Goal: Task Accomplishment & Management: Manage account settings

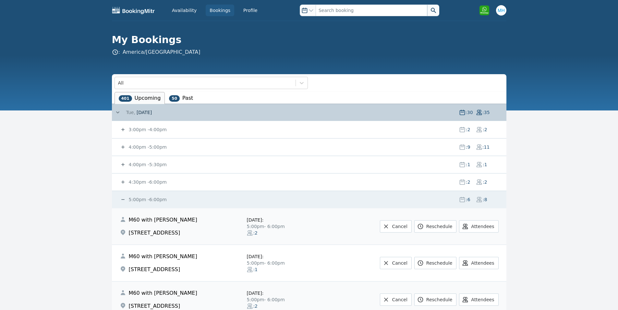
click at [144, 128] on small "3:00pm - 4:00pm" at bounding box center [146, 129] width 39 height 5
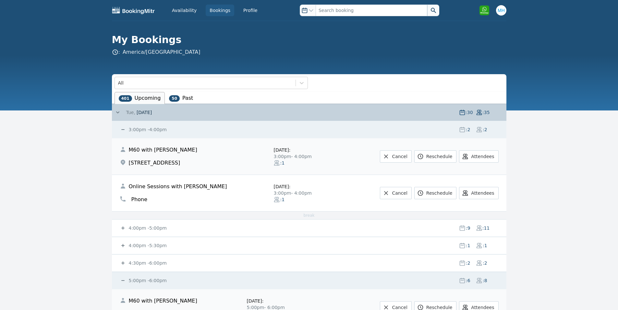
click at [154, 131] on small "3:00pm - 4:00pm" at bounding box center [146, 129] width 39 height 5
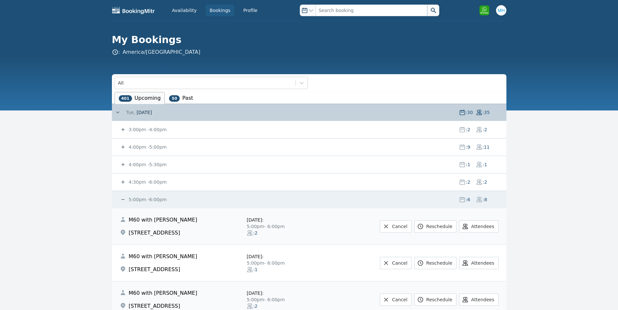
click at [142, 149] on small "4:00pm - 5:00pm" at bounding box center [146, 147] width 39 height 5
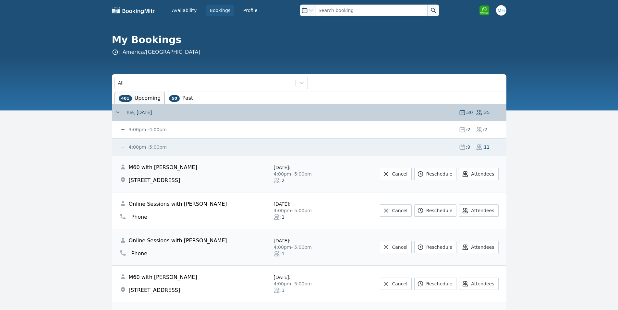
click at [141, 149] on small "4:00pm - 5:00pm" at bounding box center [146, 147] width 39 height 5
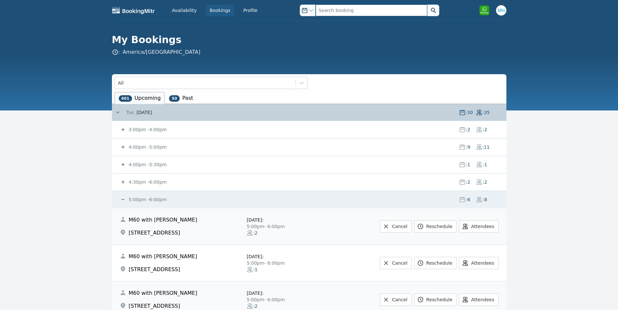
click at [332, 11] on input "text" at bounding box center [371, 11] width 112 height 12
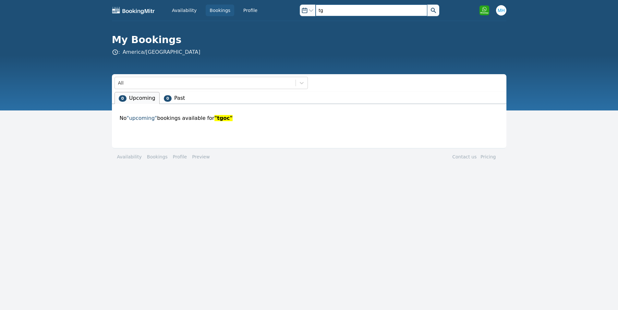
type input "t"
click at [372, 11] on input "text" at bounding box center [371, 11] width 112 height 12
click at [322, 9] on input "text" at bounding box center [371, 11] width 112 height 12
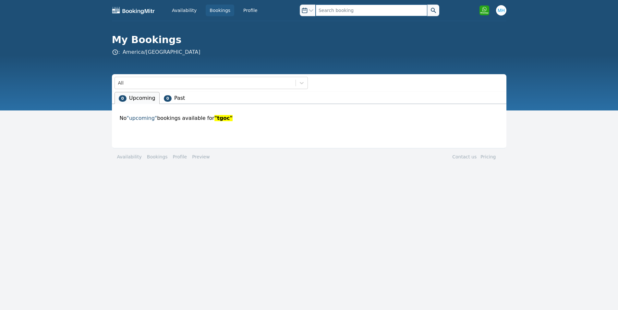
click at [322, 9] on input "text" at bounding box center [371, 11] width 112 height 12
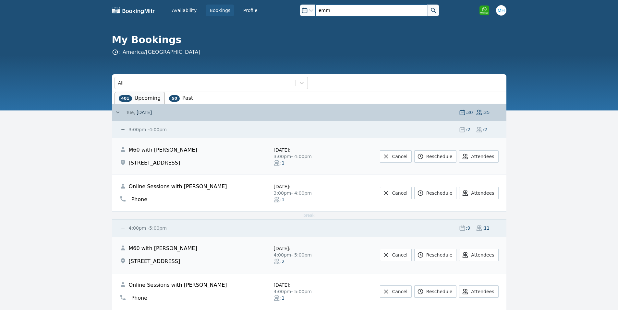
type input "emma"
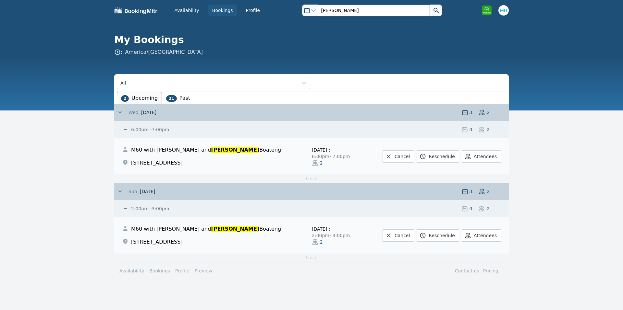
click at [323, 9] on input "emma" at bounding box center [374, 11] width 112 height 12
click at [324, 9] on input "emma" at bounding box center [374, 11] width 112 height 12
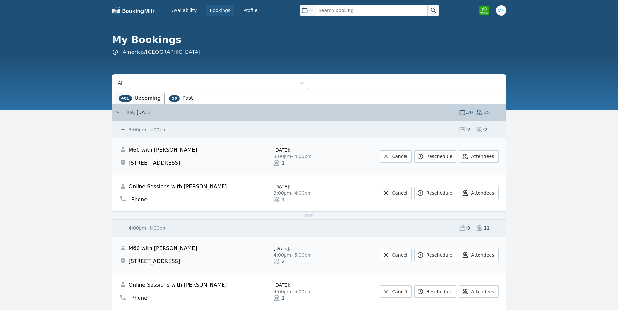
click at [141, 115] on span "[DATE]" at bounding box center [144, 112] width 15 height 6
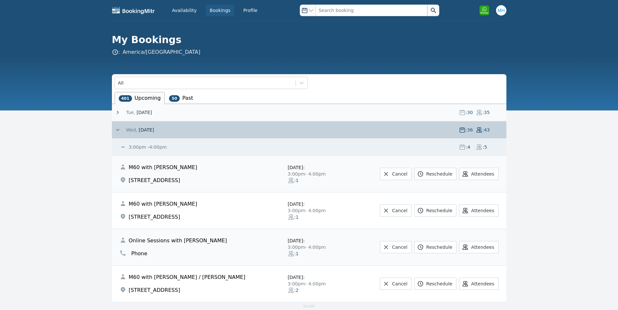
click at [150, 130] on span "[DATE]" at bounding box center [145, 130] width 15 height 6
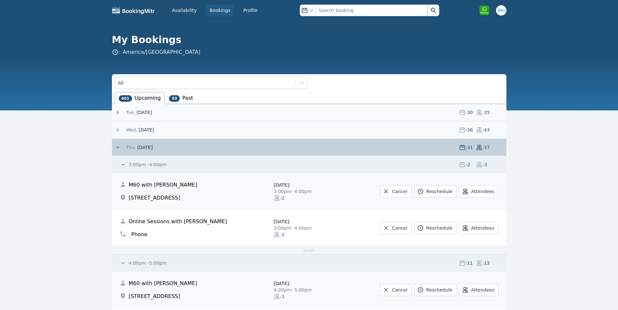
click at [142, 148] on span "[DATE]" at bounding box center [144, 147] width 15 height 6
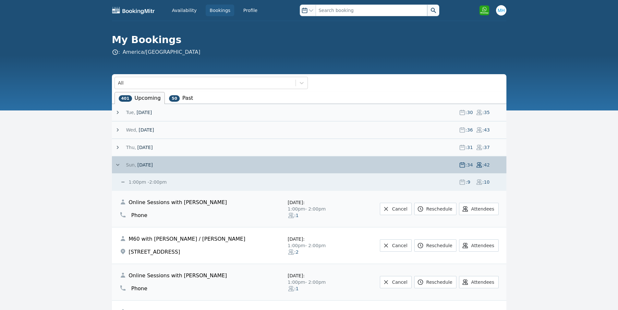
click at [141, 164] on span "[DATE]" at bounding box center [144, 165] width 15 height 6
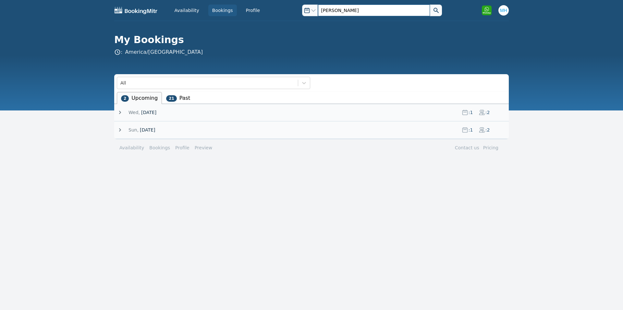
click at [324, 8] on input "[PERSON_NAME]" at bounding box center [374, 11] width 112 height 12
click at [430, 5] on button at bounding box center [436, 11] width 12 height 12
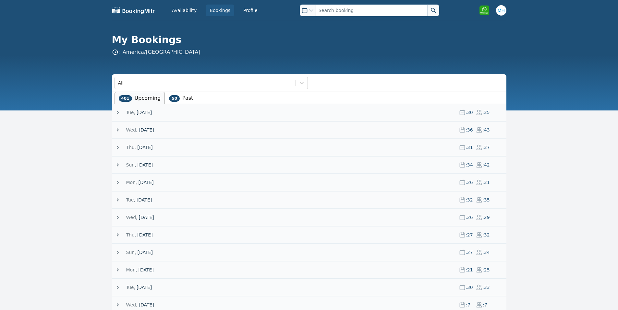
click at [140, 164] on span "[DATE]" at bounding box center [144, 165] width 15 height 6
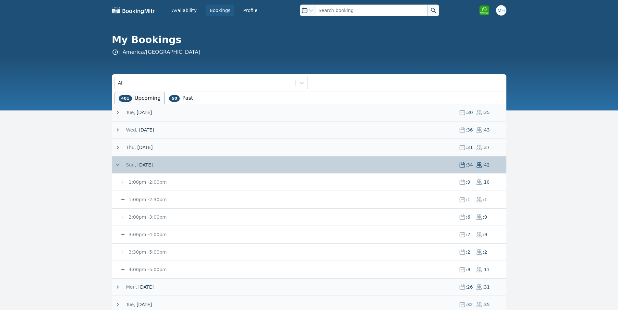
click at [140, 164] on span "[DATE]" at bounding box center [144, 165] width 15 height 6
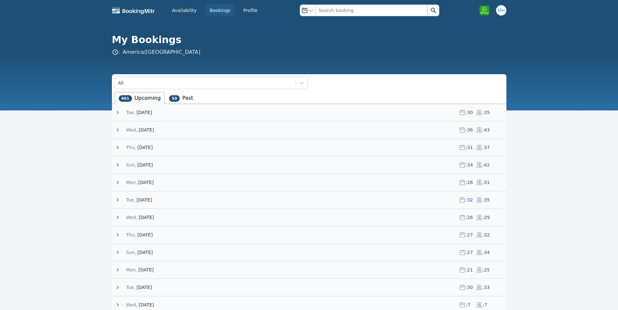
click at [142, 149] on span "[DATE]" at bounding box center [144, 147] width 15 height 6
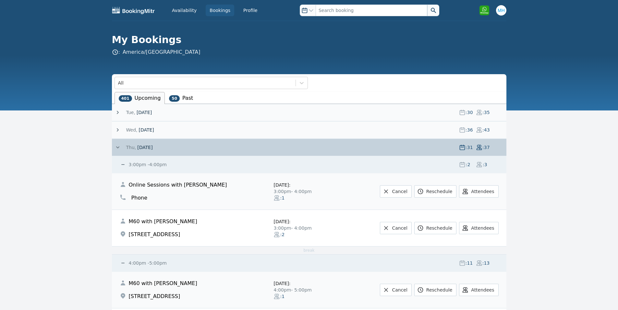
click at [148, 163] on small "3:00pm - 4:00pm" at bounding box center [146, 164] width 39 height 5
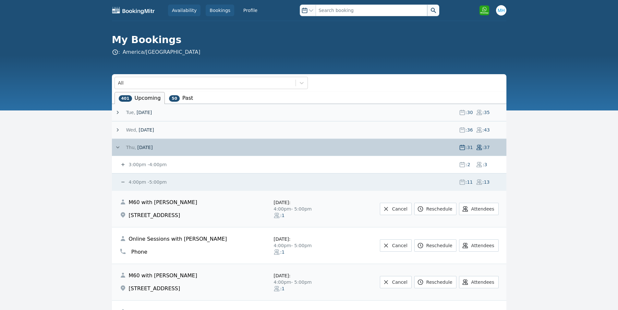
click at [181, 13] on link "Availability" at bounding box center [184, 11] width 32 height 12
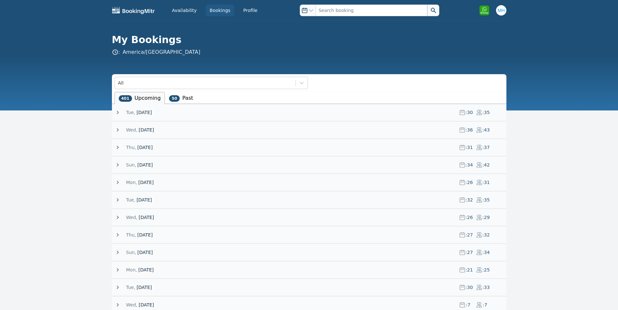
scroll to position [130, 0]
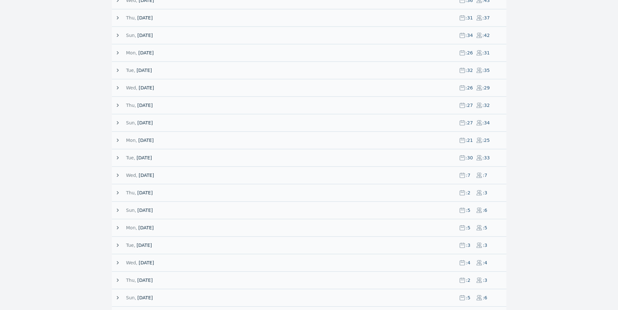
click at [145, 70] on span "[DATE]" at bounding box center [144, 70] width 15 height 6
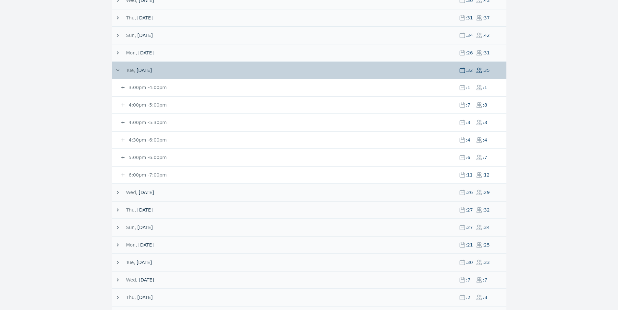
click at [147, 105] on small "4:00pm - 5:00pm" at bounding box center [146, 104] width 39 height 5
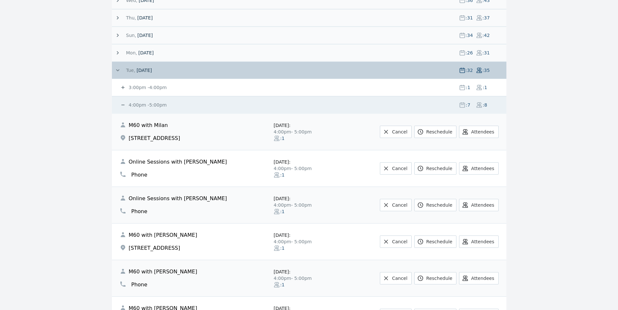
click at [148, 88] on small "3:00pm - 4:00pm" at bounding box center [146, 87] width 39 height 5
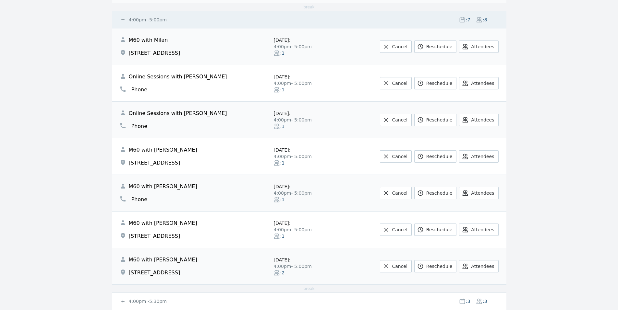
scroll to position [389, 0]
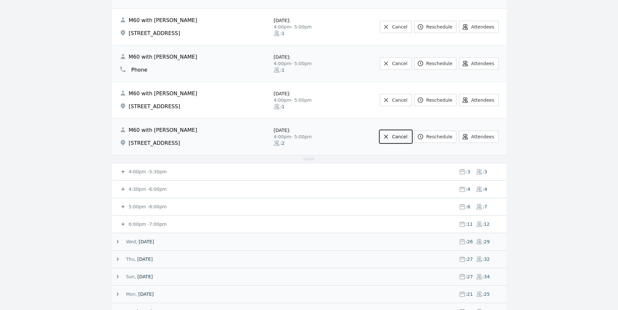
click at [411, 137] on link "Cancel" at bounding box center [395, 137] width 31 height 12
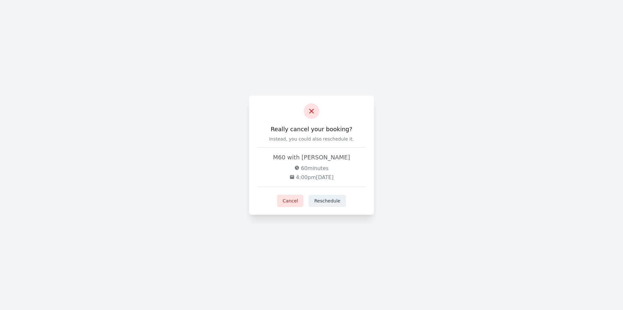
click at [289, 194] on div "Really cancel your booking? Instead, you could also reschedule it. M60 with Jas…" at bounding box center [311, 155] width 125 height 119
click at [291, 197] on button "Cancel" at bounding box center [290, 201] width 26 height 12
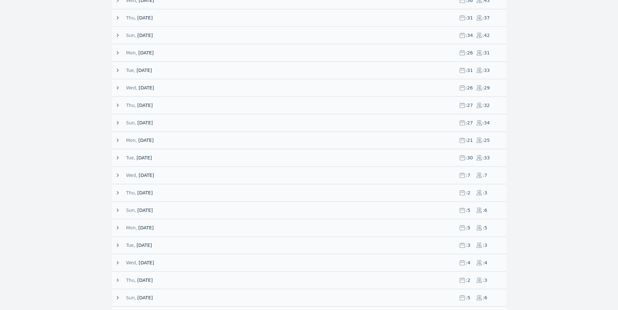
scroll to position [130, 0]
click at [151, 106] on span "[DATE]" at bounding box center [144, 105] width 15 height 6
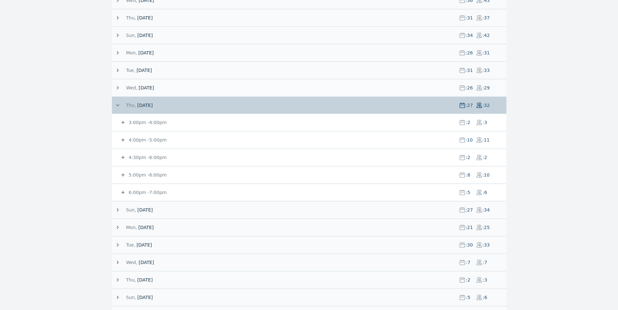
click at [149, 142] on small "4:00pm - 5:00pm" at bounding box center [146, 139] width 39 height 5
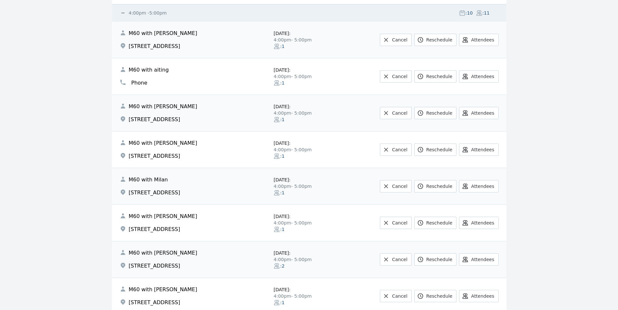
scroll to position [259, 0]
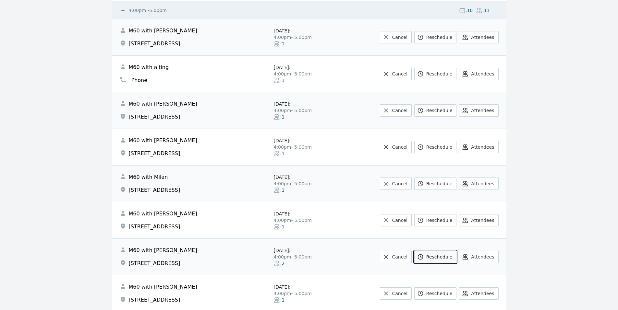
click at [434, 255] on link "Reschedule" at bounding box center [435, 257] width 42 height 12
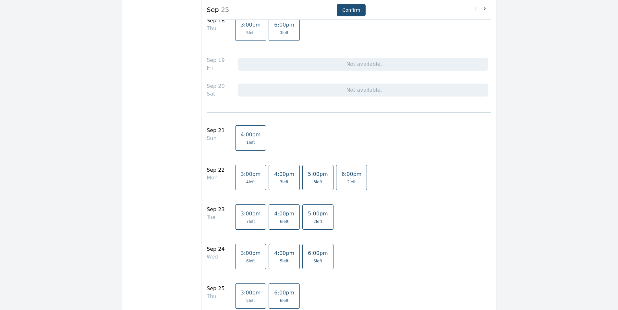
scroll to position [259, 0]
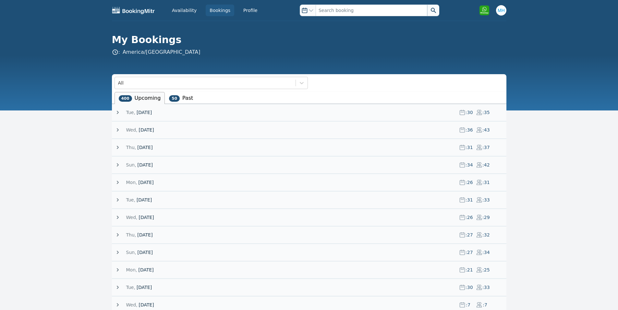
click at [152, 113] on span "[DATE]" at bounding box center [144, 112] width 15 height 6
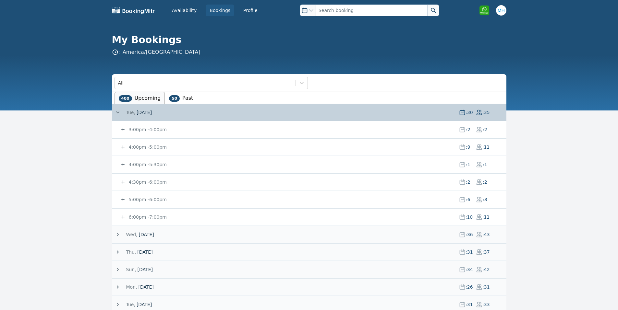
click at [155, 219] on small "6:00pm - 7:00pm" at bounding box center [146, 217] width 39 height 5
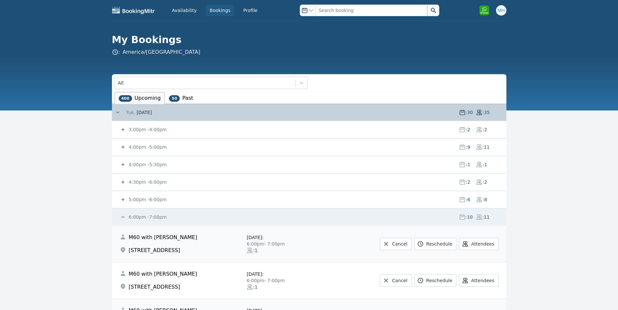
click at [146, 129] on small "3:00pm - 4:00pm" at bounding box center [146, 129] width 39 height 5
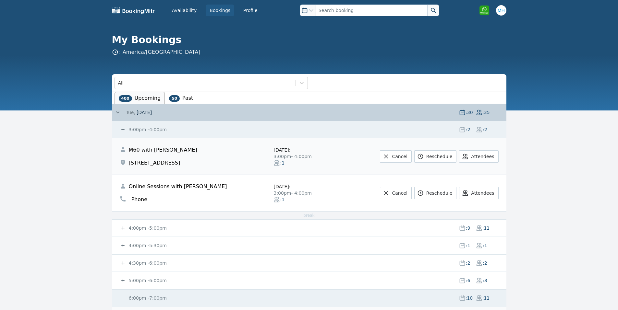
click at [146, 129] on small "3:00pm - 4:00pm" at bounding box center [146, 129] width 39 height 5
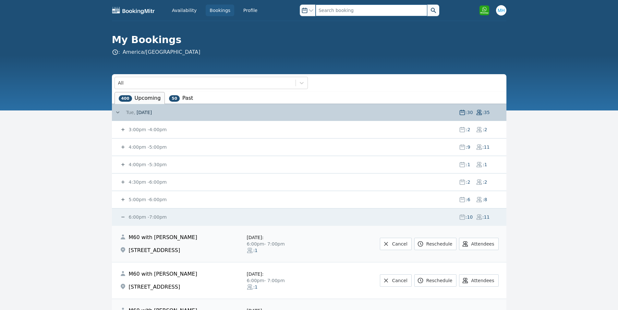
click at [351, 14] on input "text" at bounding box center [371, 11] width 112 height 12
click at [427, 5] on button at bounding box center [433, 11] width 12 height 12
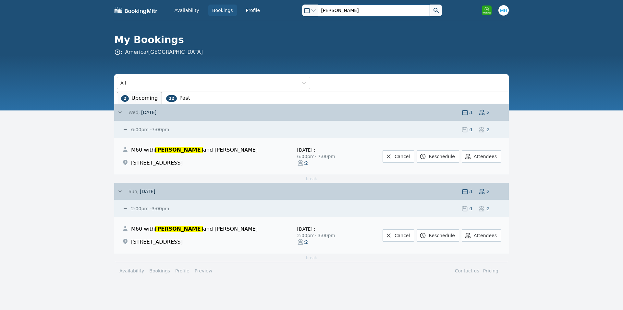
drag, startPoint x: 335, startPoint y: 9, endPoint x: 302, endPoint y: 11, distance: 32.8
click at [302, 11] on div "Open options [PERSON_NAME]" at bounding box center [371, 11] width 139 height 12
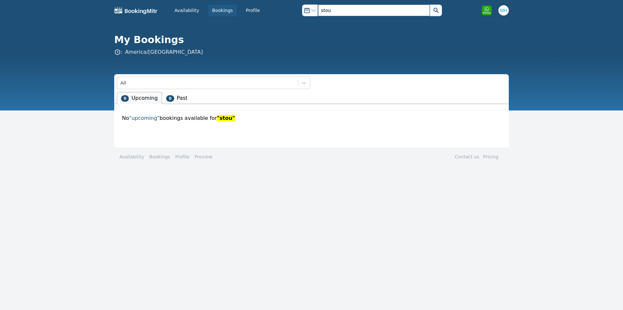
drag, startPoint x: 392, startPoint y: 10, endPoint x: 306, endPoint y: 10, distance: 86.3
click at [306, 10] on div "Open options stou" at bounding box center [371, 11] width 139 height 12
type input "[PERSON_NAME]"
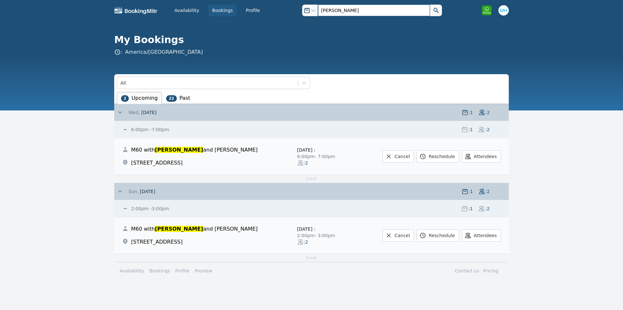
click at [320, 8] on input "[PERSON_NAME]" at bounding box center [374, 11] width 112 height 12
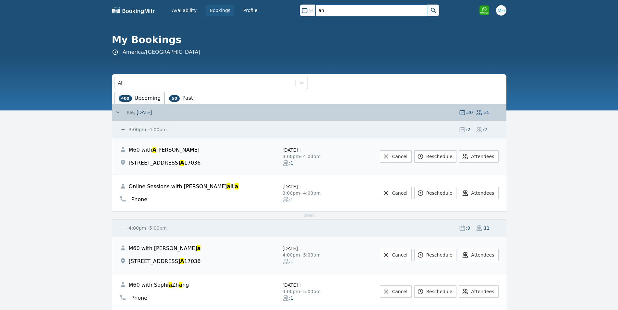
type input "a"
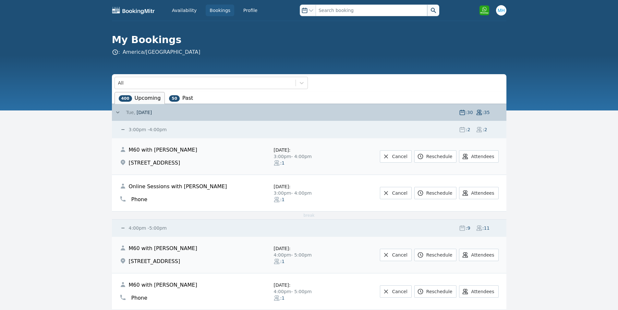
click at [134, 109] on div "[DATE] : 30 : 35" at bounding box center [310, 112] width 392 height 17
click at [137, 115] on span "[DATE]" at bounding box center [144, 112] width 15 height 6
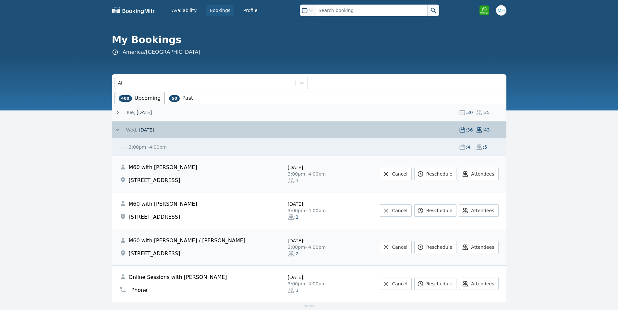
click at [133, 133] on span "Wed," at bounding box center [131, 130] width 11 height 6
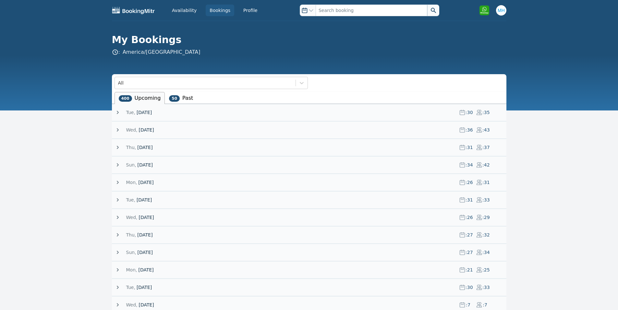
click at [144, 163] on span "[DATE]" at bounding box center [144, 165] width 15 height 6
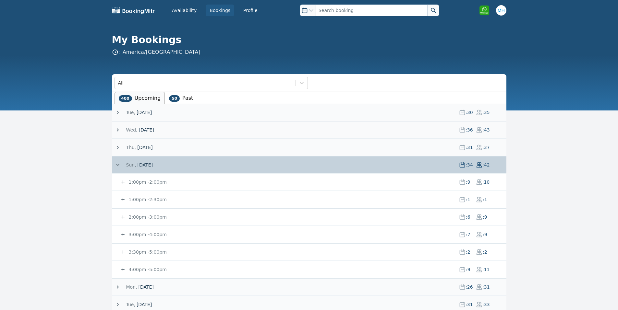
click at [146, 234] on small "3:00pm - 4:00pm" at bounding box center [146, 234] width 39 height 5
